Goal: Task Accomplishment & Management: Manage account settings

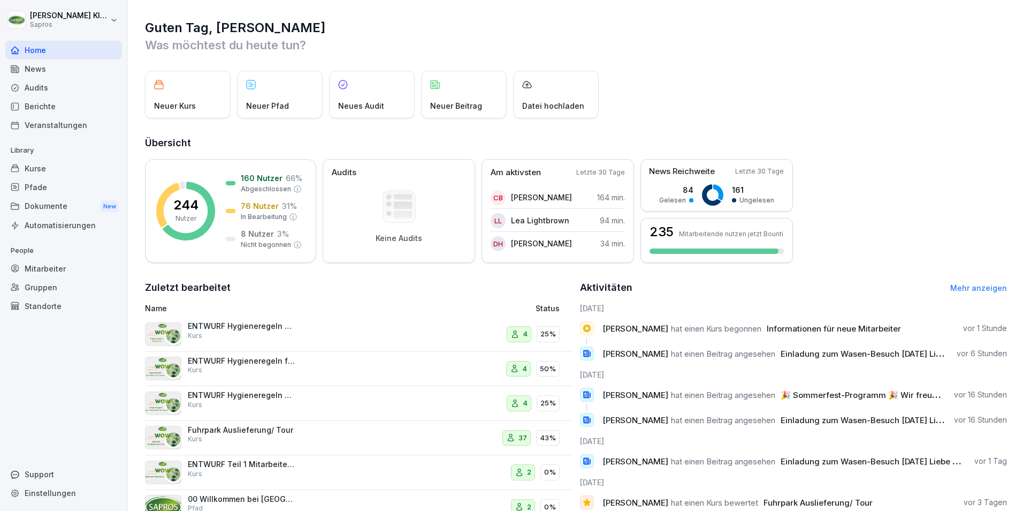
click at [64, 270] on div "Mitarbeiter" at bounding box center [63, 268] width 117 height 19
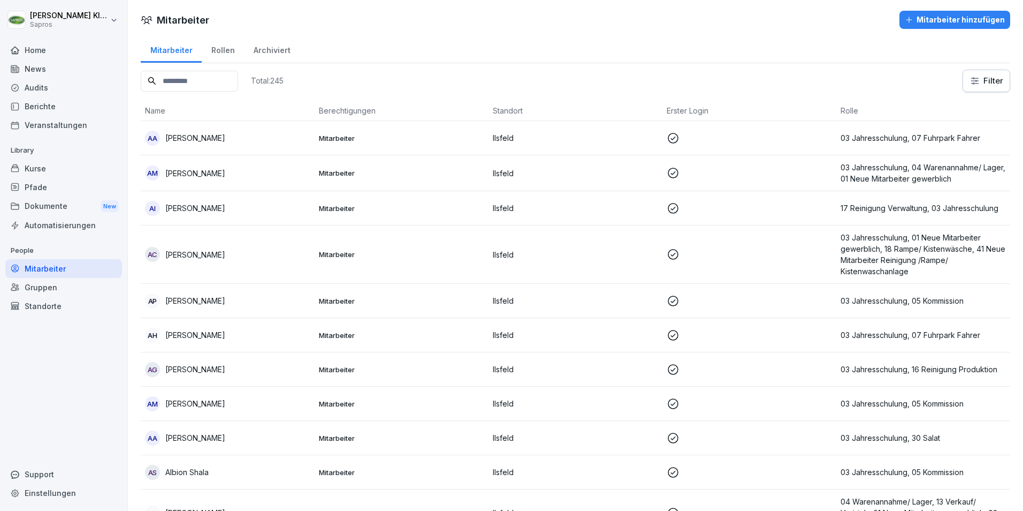
click at [202, 83] on input at bounding box center [189, 81] width 97 height 21
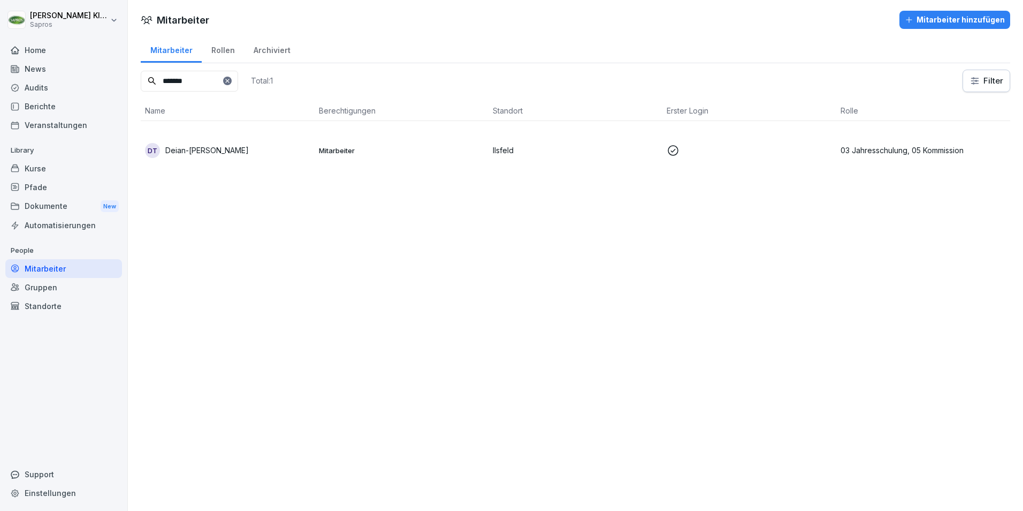
type input "*******"
click at [889, 145] on p "03 Jahresschulung, 05 Kommission" at bounding box center [923, 149] width 165 height 11
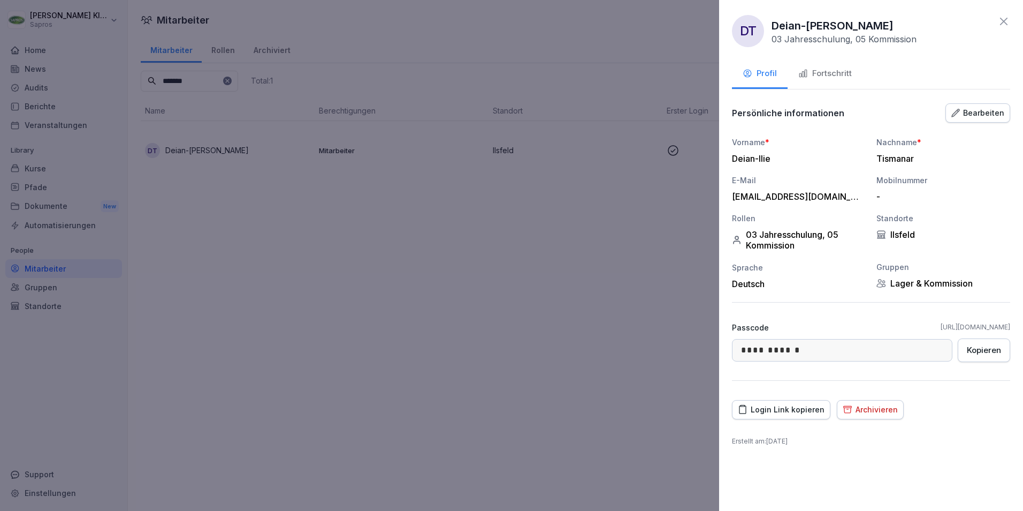
click at [842, 73] on div "Fortschritt" at bounding box center [825, 73] width 54 height 12
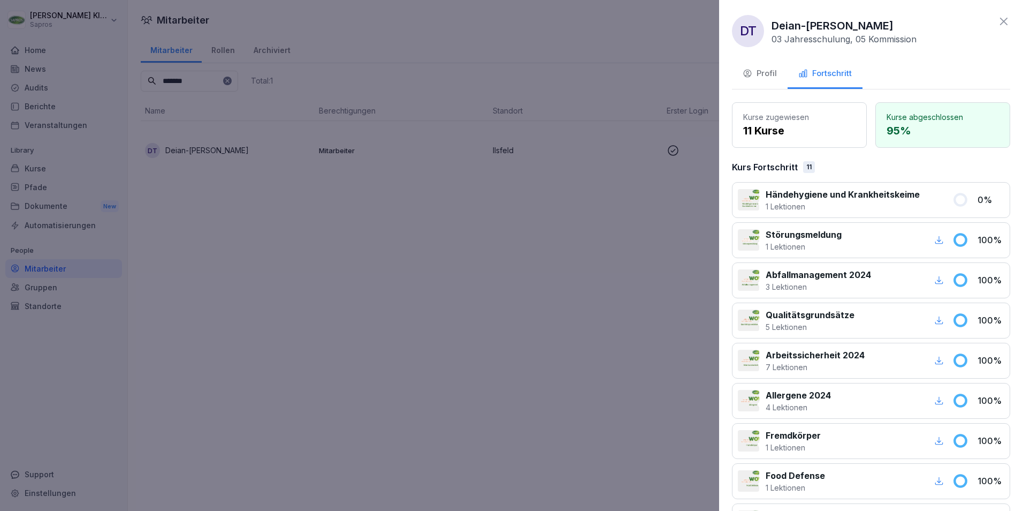
click at [997, 19] on icon at bounding box center [1003, 21] width 13 height 13
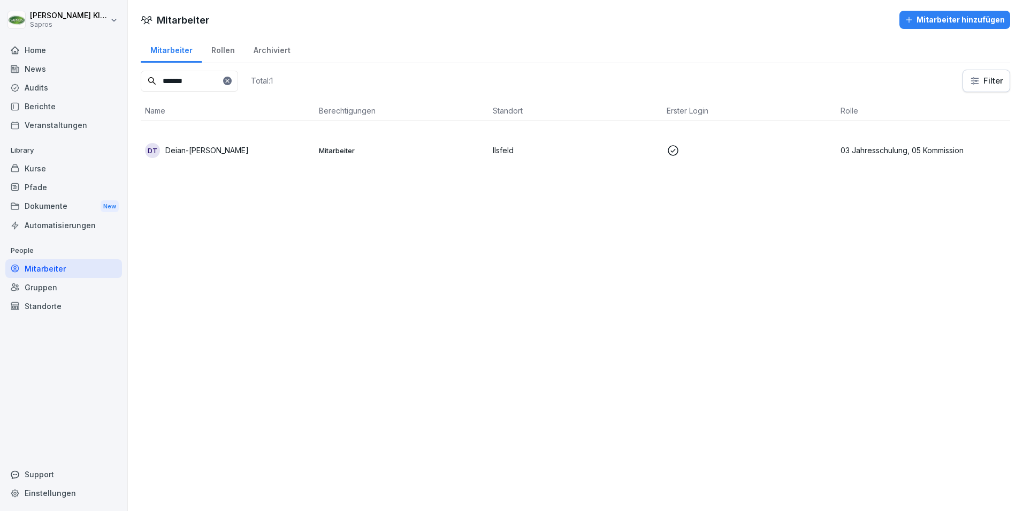
click at [187, 148] on p "[PERSON_NAME]" at bounding box center [206, 149] width 83 height 11
click at [936, 145] on p "03 Jahresschulung, 05 Kommission" at bounding box center [923, 149] width 165 height 11
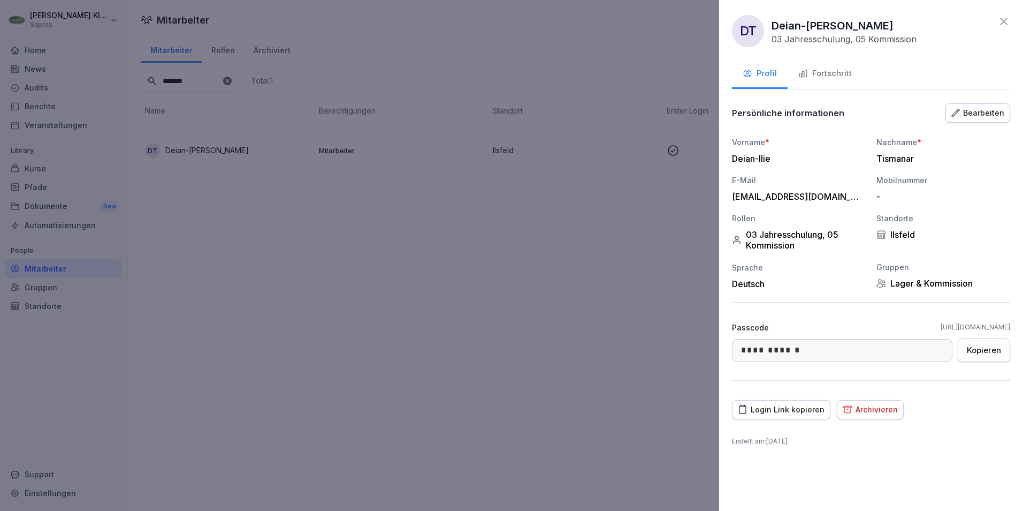
click at [979, 117] on div "Bearbeiten" at bounding box center [977, 113] width 53 height 12
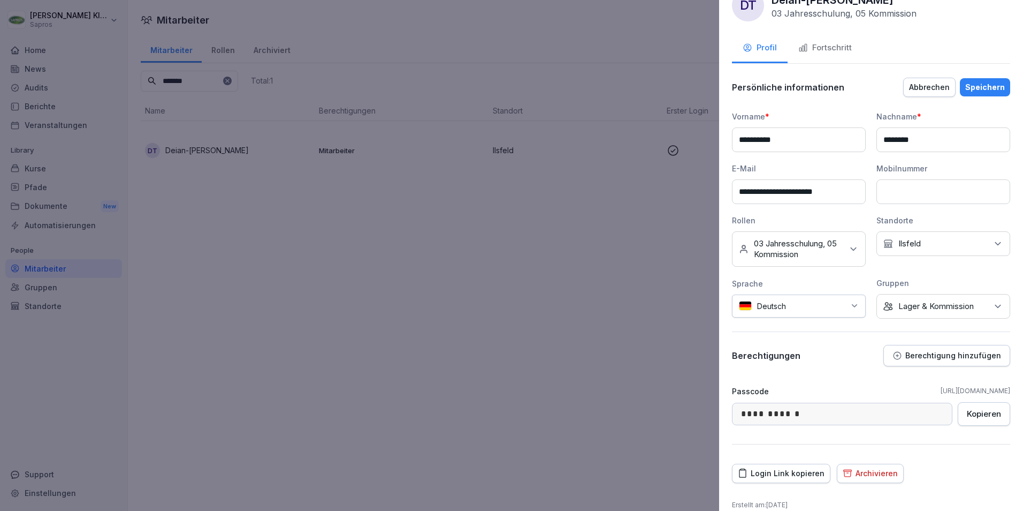
scroll to position [40, 0]
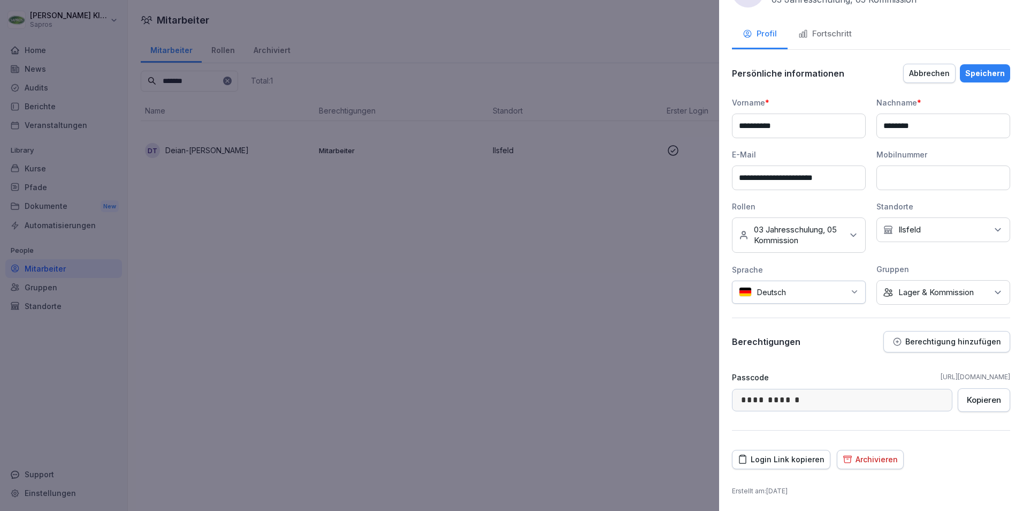
click at [851, 235] on icon at bounding box center [853, 235] width 11 height 11
click at [743, 305] on button "05 Kommission" at bounding box center [745, 305] width 10 height 10
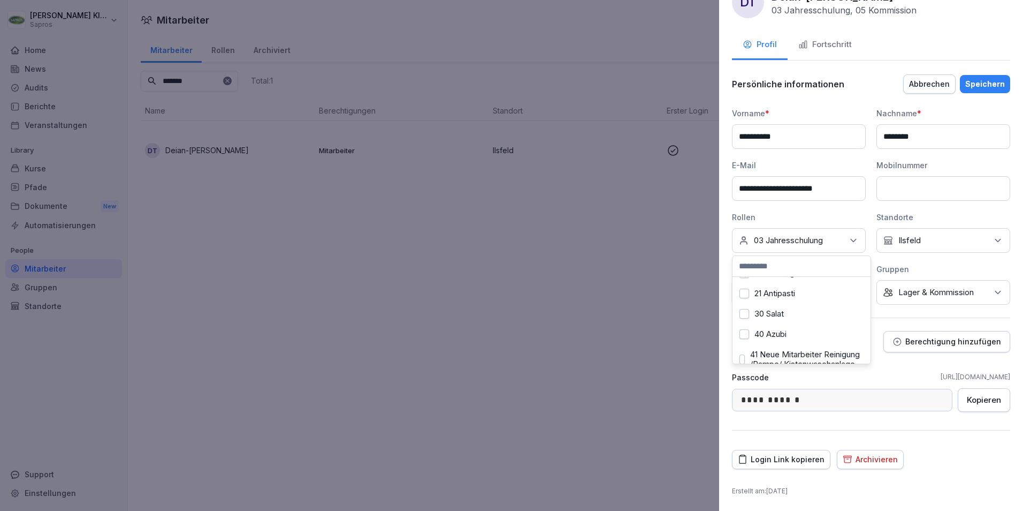
scroll to position [428, 0]
click at [746, 310] on button "30 Salat" at bounding box center [745, 308] width 10 height 10
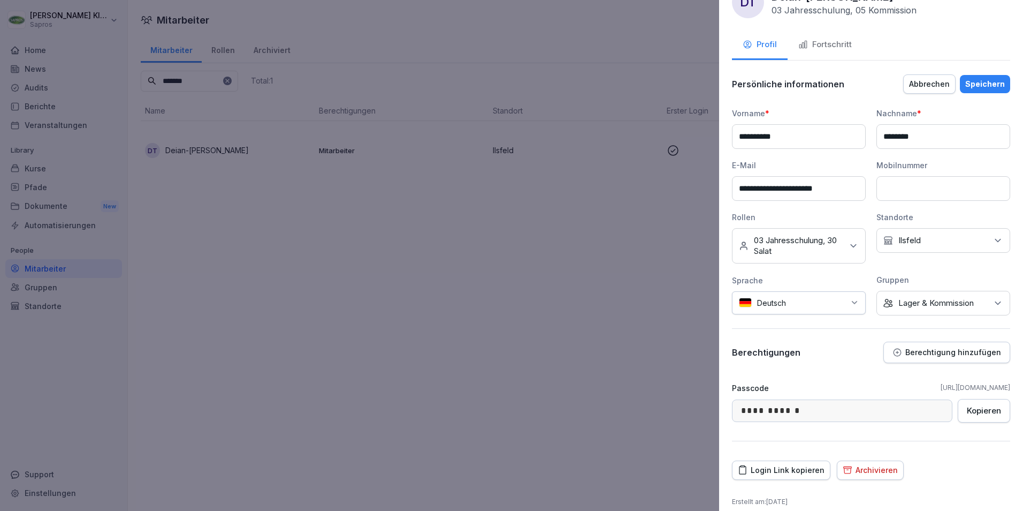
click at [994, 306] on icon at bounding box center [998, 303] width 11 height 11
click at [882, 349] on button "Lager & Kommission" at bounding box center [885, 348] width 10 height 10
click at [889, 412] on button "Salat" at bounding box center [885, 409] width 10 height 10
click at [968, 455] on div "**********" at bounding box center [871, 255] width 304 height 511
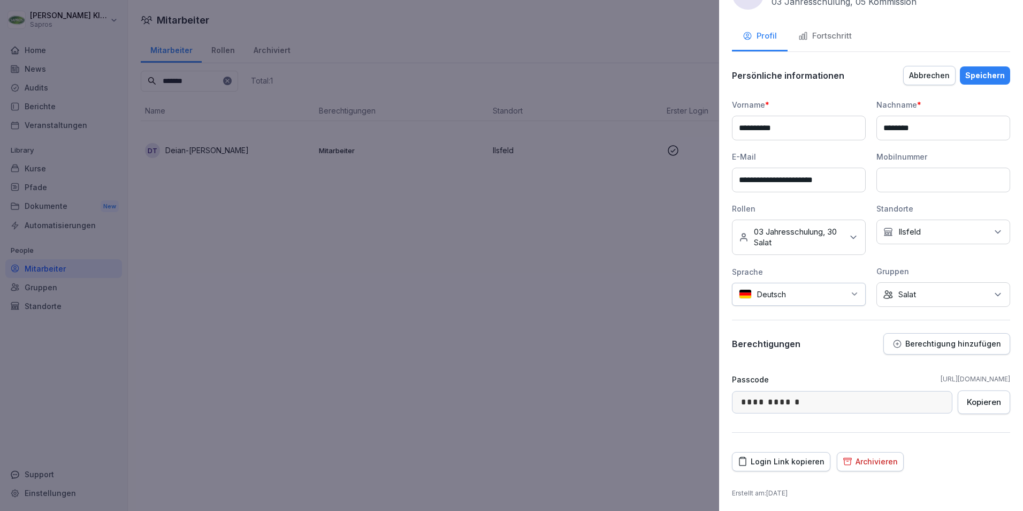
scroll to position [40, 0]
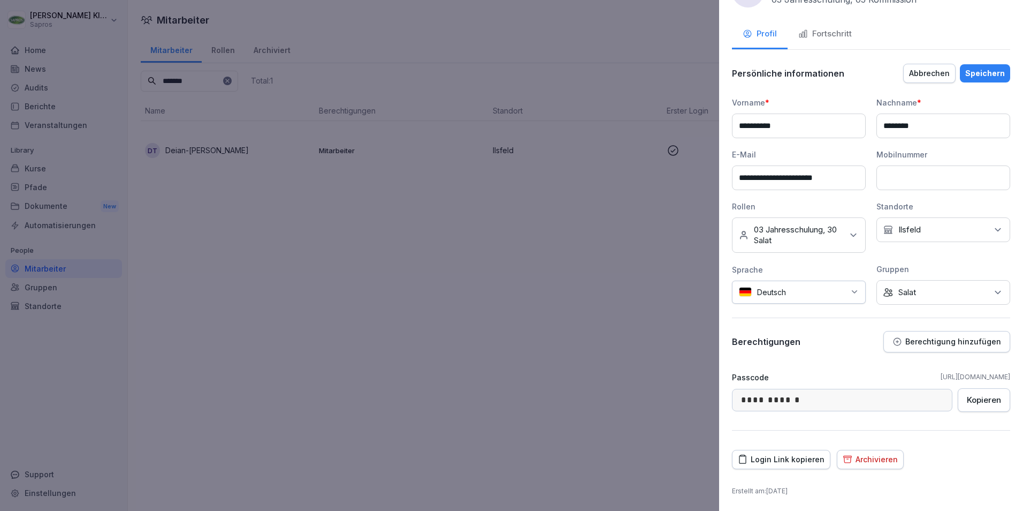
click at [974, 71] on div "Speichern" at bounding box center [985, 73] width 40 height 12
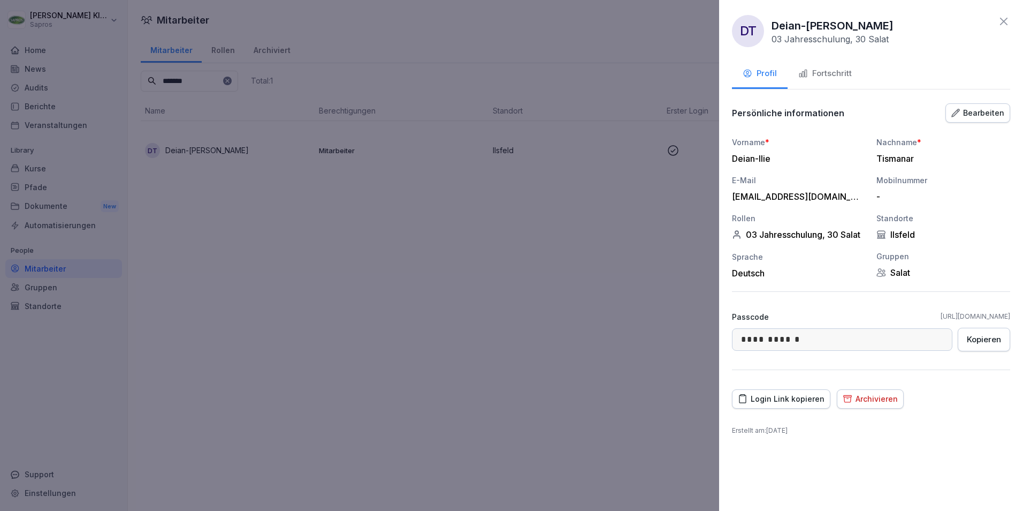
click at [1005, 22] on icon at bounding box center [1003, 21] width 7 height 7
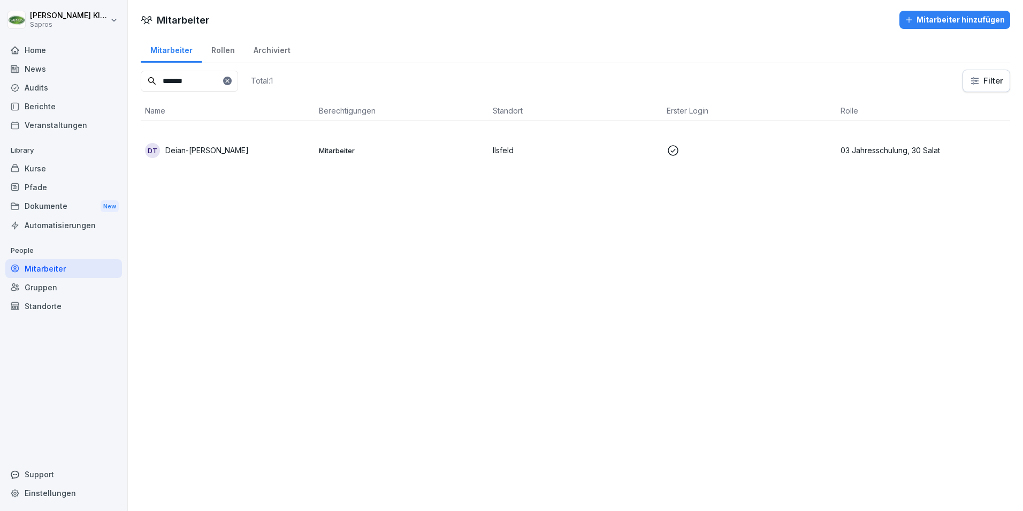
click at [64, 17] on html "Monique Kleinbeck Sapros Home News Audits Berichte Veranstaltungen Library Kurs…" at bounding box center [511, 255] width 1023 height 511
click at [55, 68] on div "Abmelden" at bounding box center [69, 68] width 106 height 20
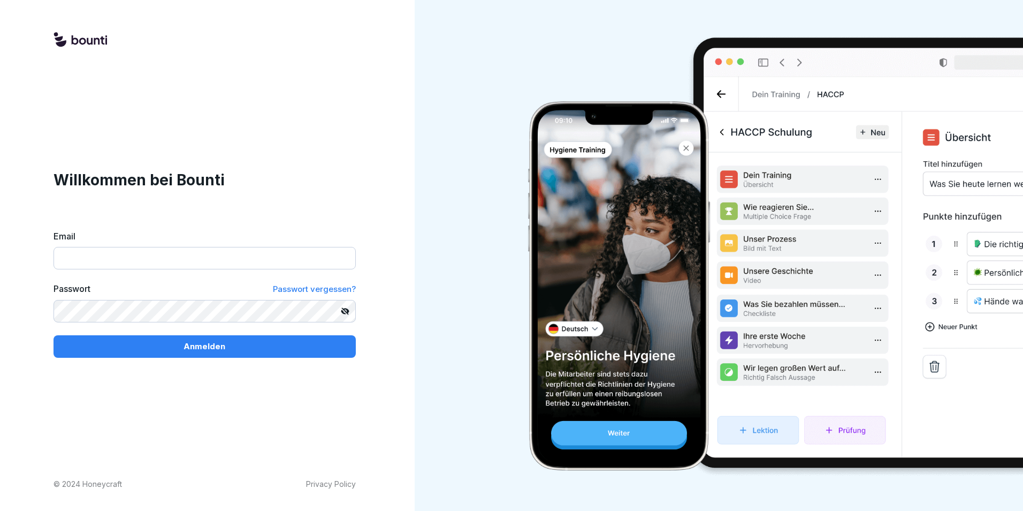
type input "**********"
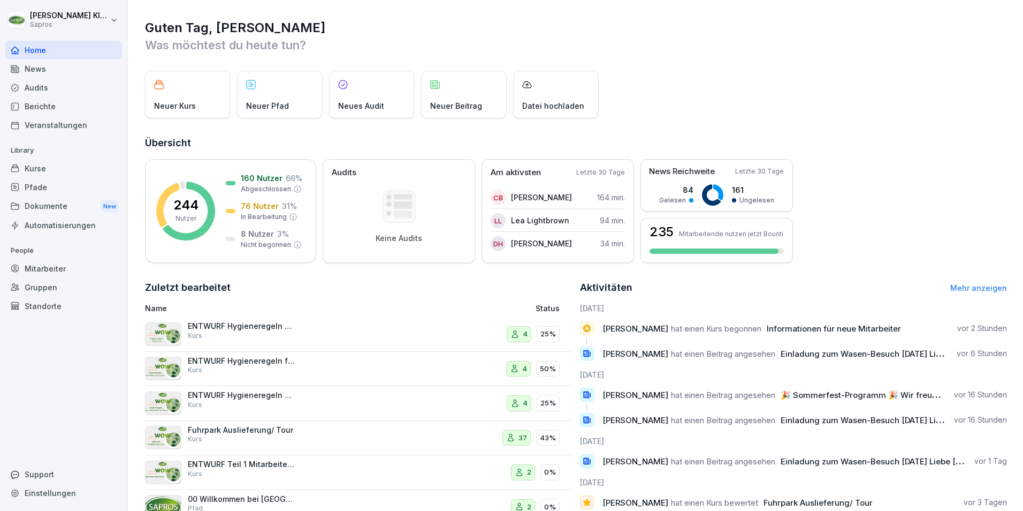
click at [41, 266] on div "Mitarbeiter" at bounding box center [63, 268] width 117 height 19
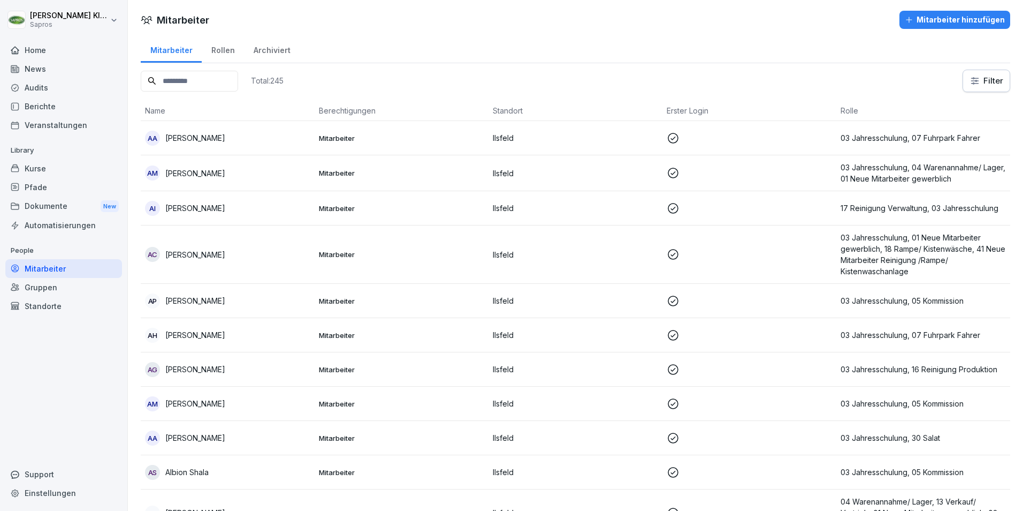
click at [164, 79] on input at bounding box center [189, 81] width 97 height 21
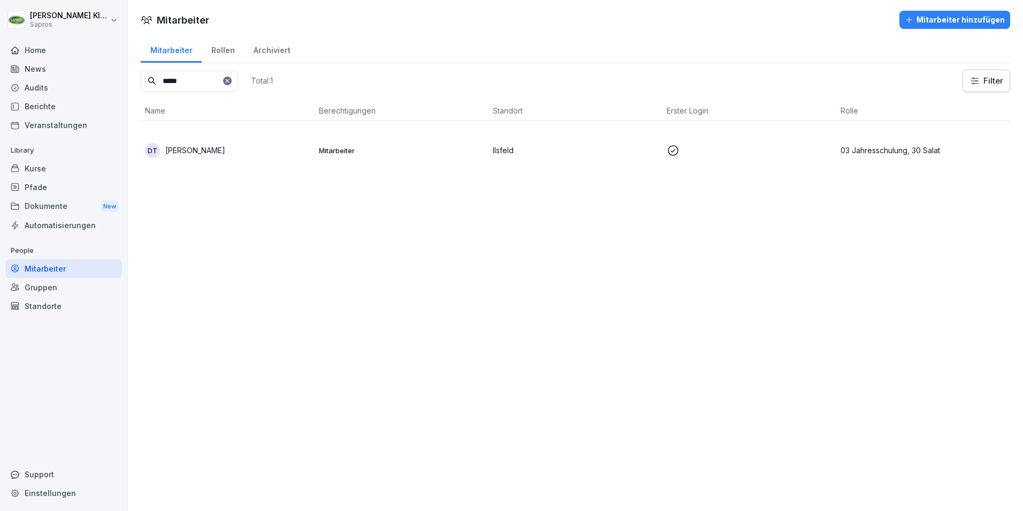
type input "*****"
click at [209, 145] on p "[PERSON_NAME]" at bounding box center [195, 149] width 60 height 11
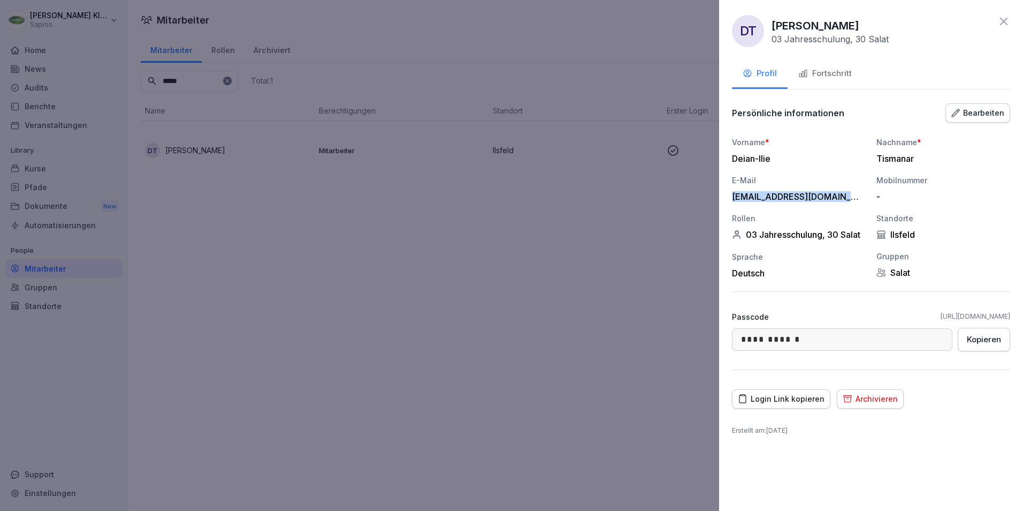
drag, startPoint x: 734, startPoint y: 197, endPoint x: 843, endPoint y: 202, distance: 108.7
click at [843, 202] on div "Vorname * [PERSON_NAME] Nachname * [PERSON_NAME] [PERSON_NAME][EMAIL_ADDRESS][D…" at bounding box center [871, 207] width 278 height 142
drag, startPoint x: 843, startPoint y: 202, endPoint x: 832, endPoint y: 198, distance: 11.8
copy div "[EMAIL_ADDRESS][DOMAIN_NAME]"
